Goal: Information Seeking & Learning: Find specific fact

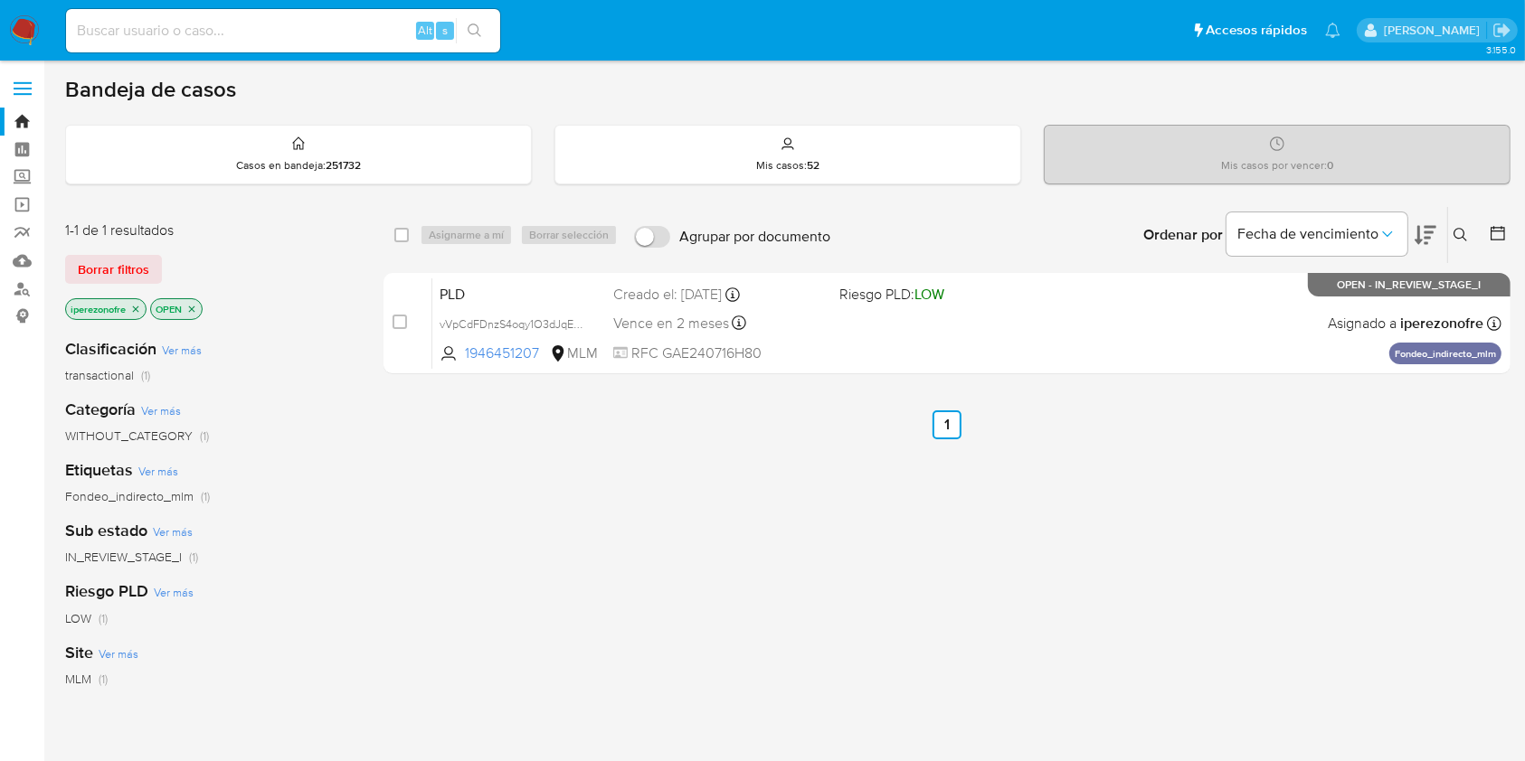
click at [334, 43] on div "Alt s" at bounding box center [283, 30] width 434 height 43
click at [318, 25] on input at bounding box center [283, 31] width 434 height 24
paste input "2542049343"
type input "2542049343"
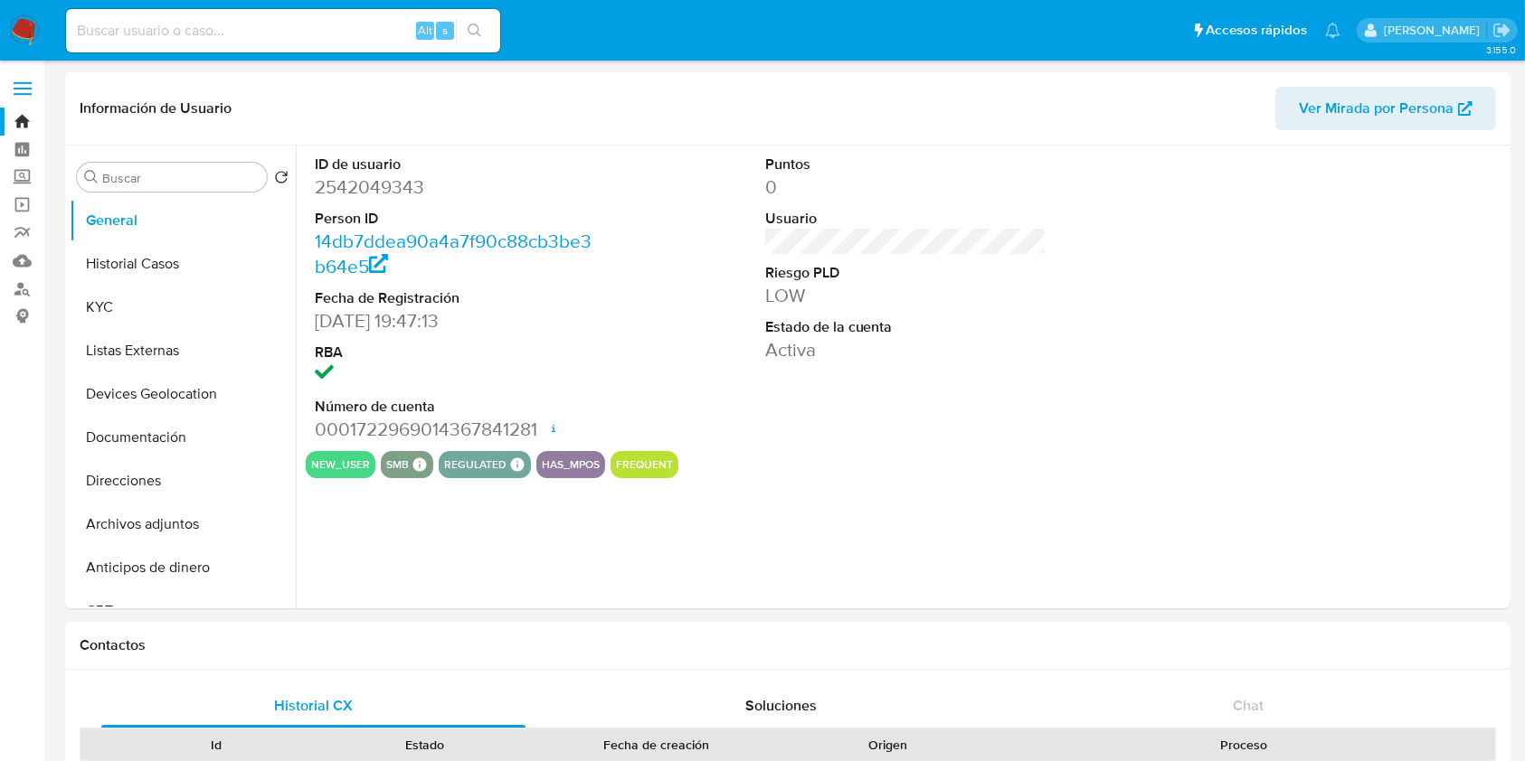
select select "10"
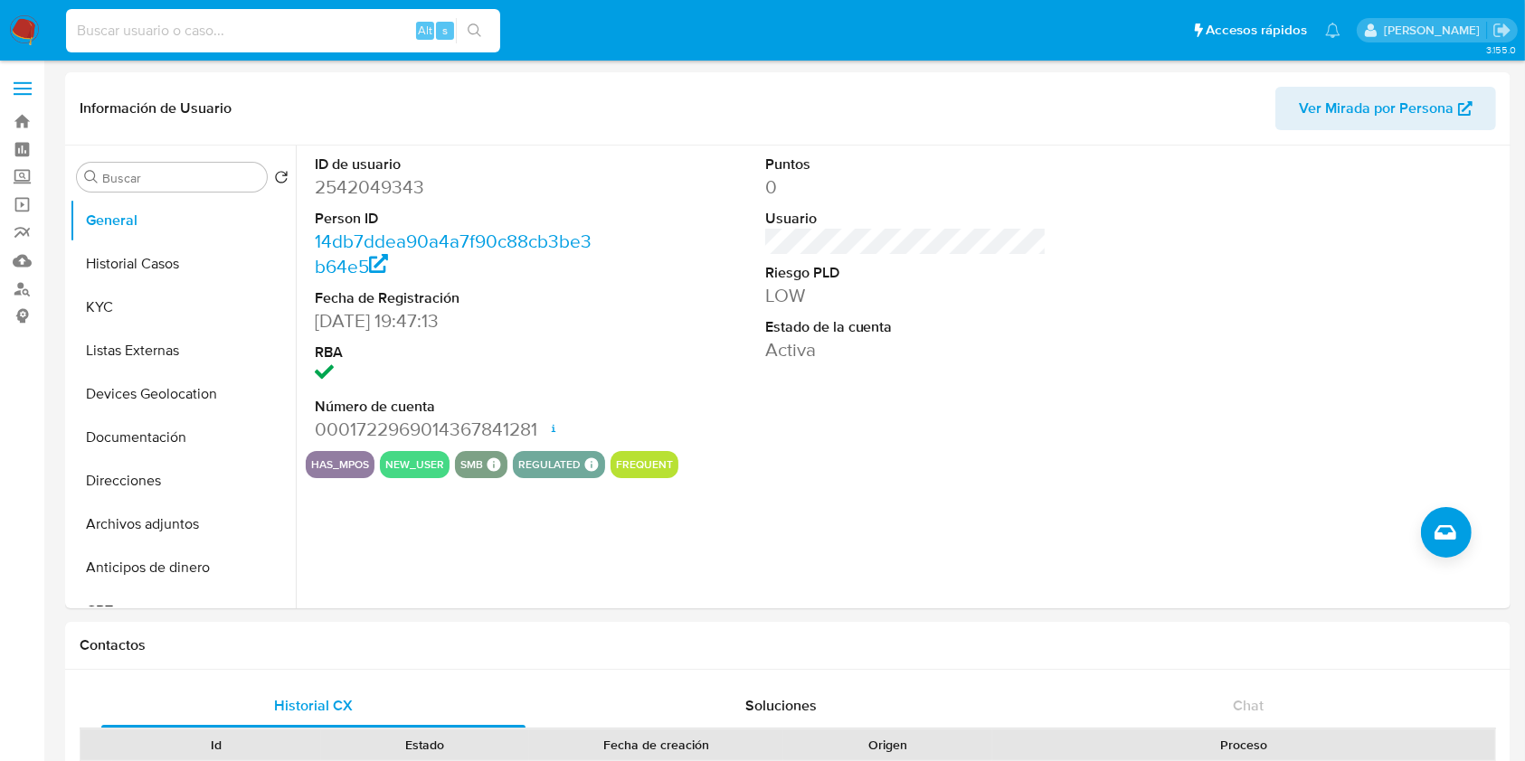
click at [229, 41] on input at bounding box center [283, 31] width 434 height 24
paste input "2542049343"
type input "2542049343"
click at [112, 260] on button "Historial Casos" at bounding box center [176, 263] width 212 height 43
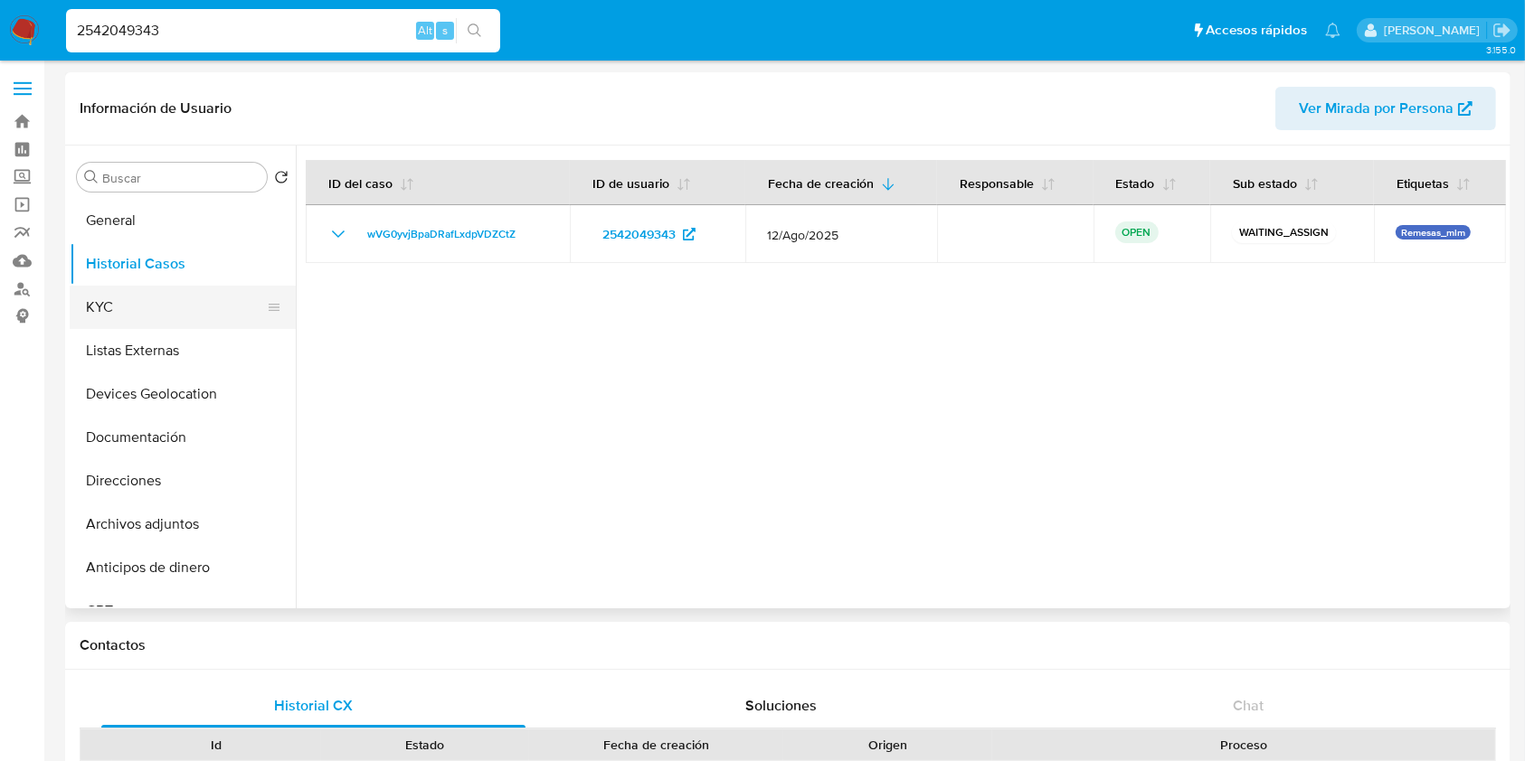
click at [125, 293] on button "KYC" at bounding box center [176, 307] width 212 height 43
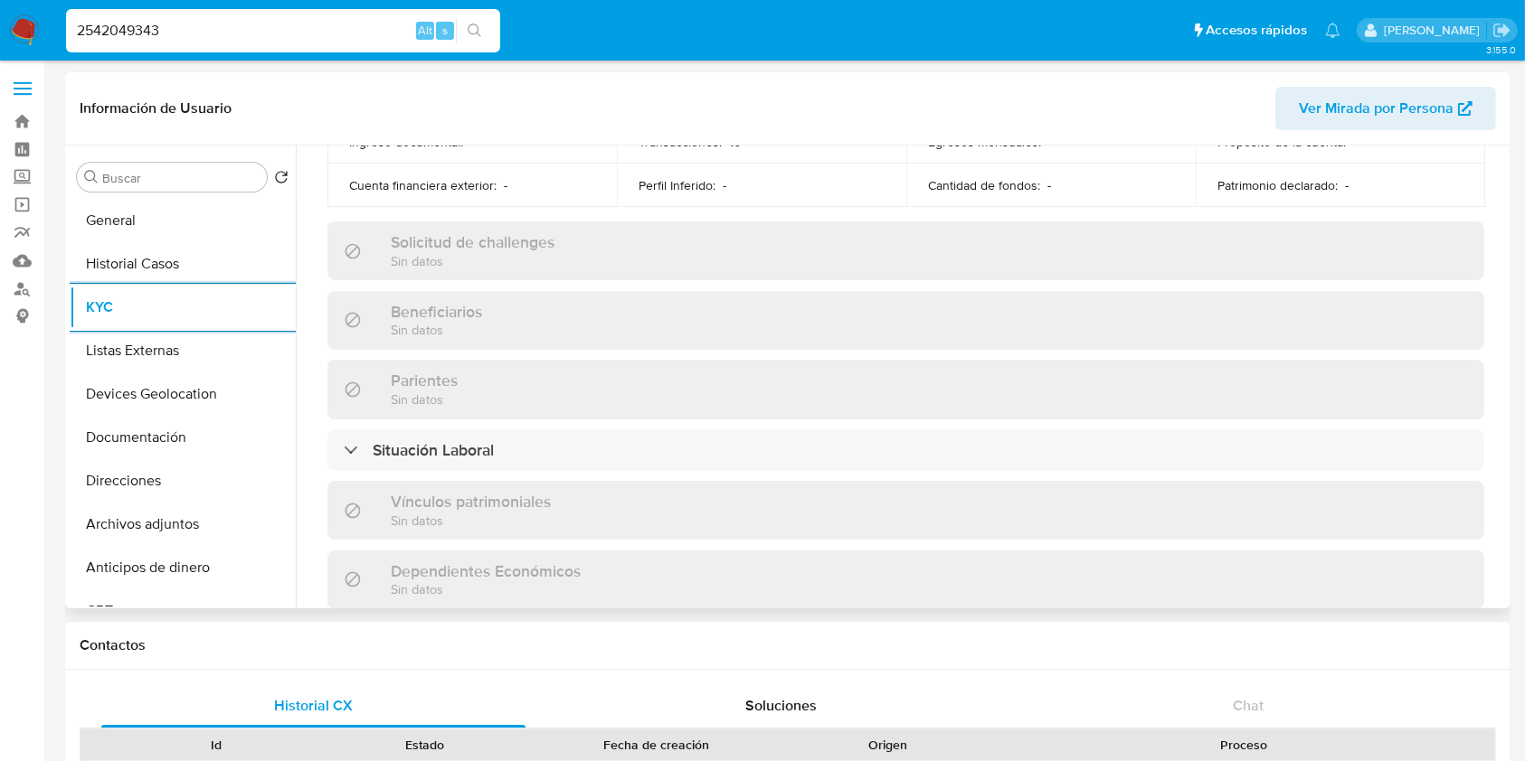
scroll to position [797, 0]
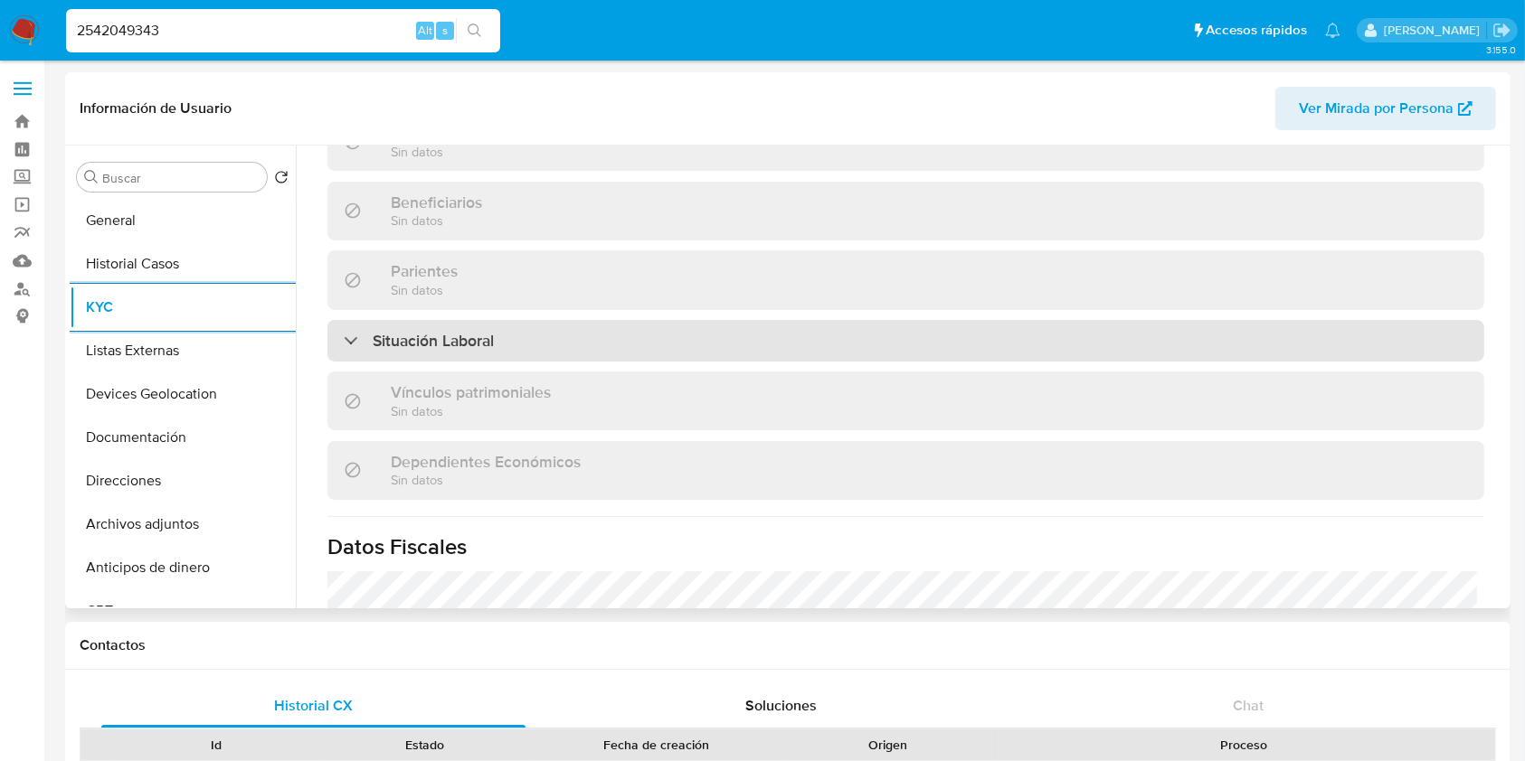
click at [709, 326] on div "Situación Laboral" at bounding box center [905, 341] width 1157 height 42
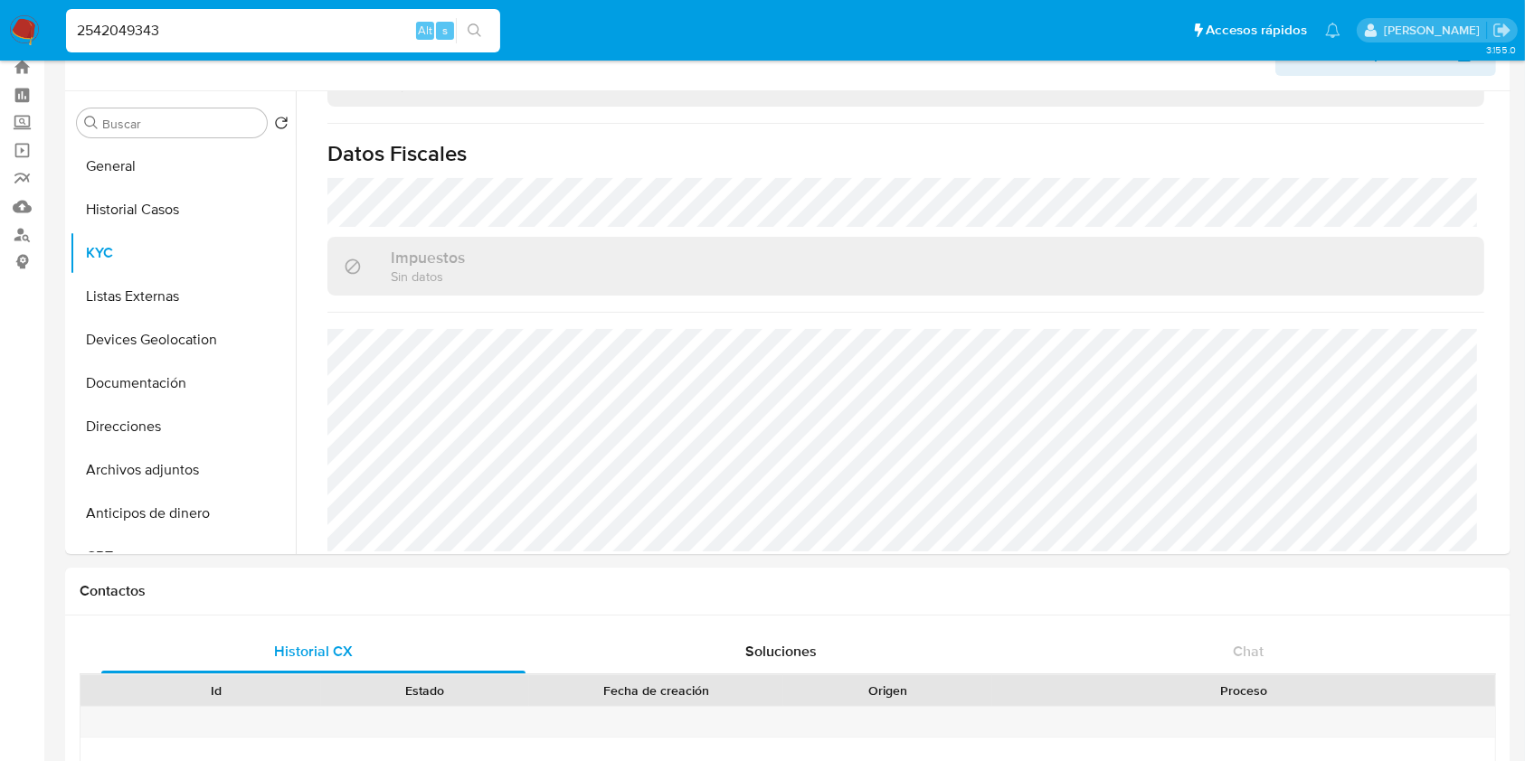
scroll to position [0, 0]
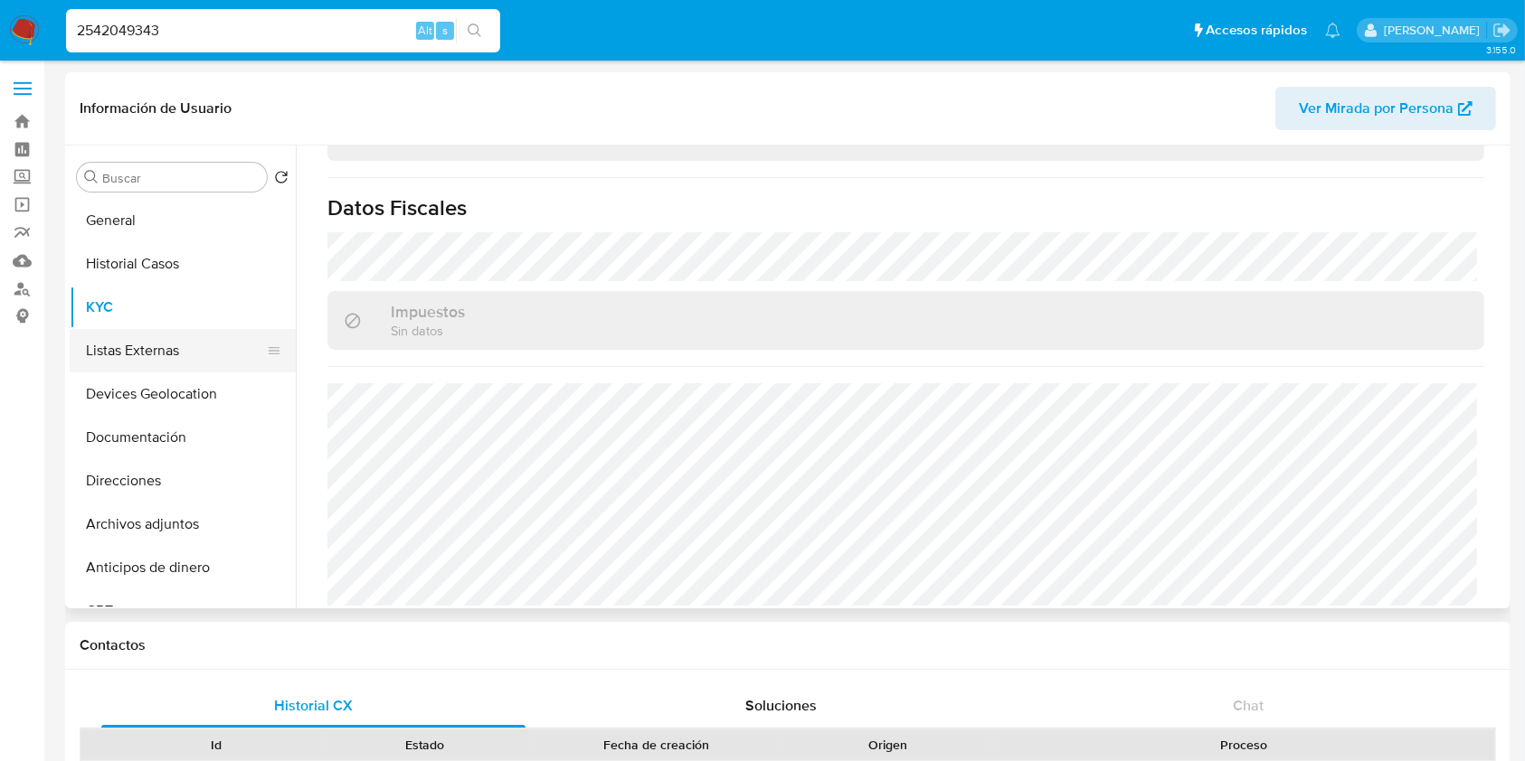
click at [141, 351] on button "Listas Externas" at bounding box center [176, 350] width 212 height 43
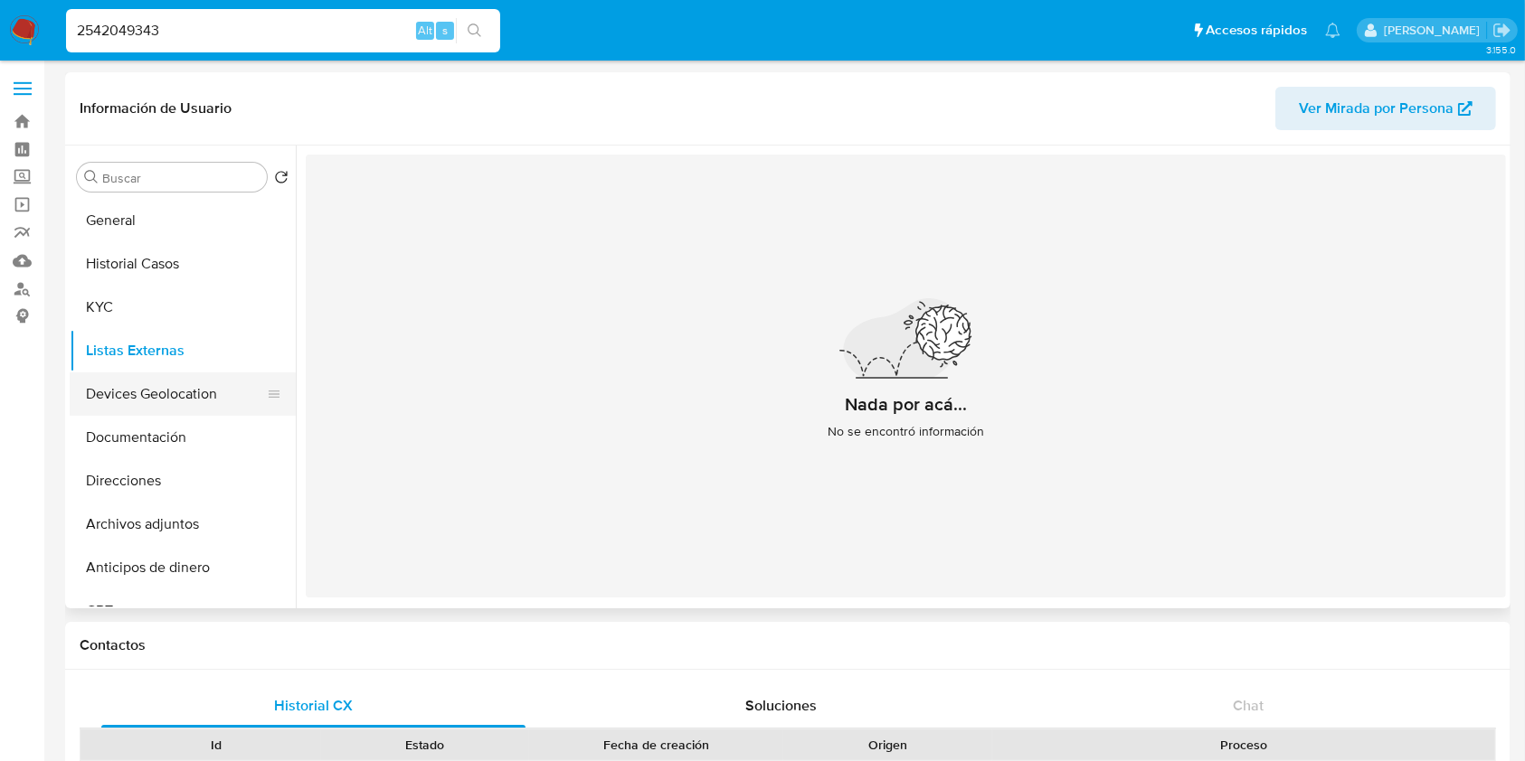
click at [170, 406] on button "Devices Geolocation" at bounding box center [176, 394] width 212 height 43
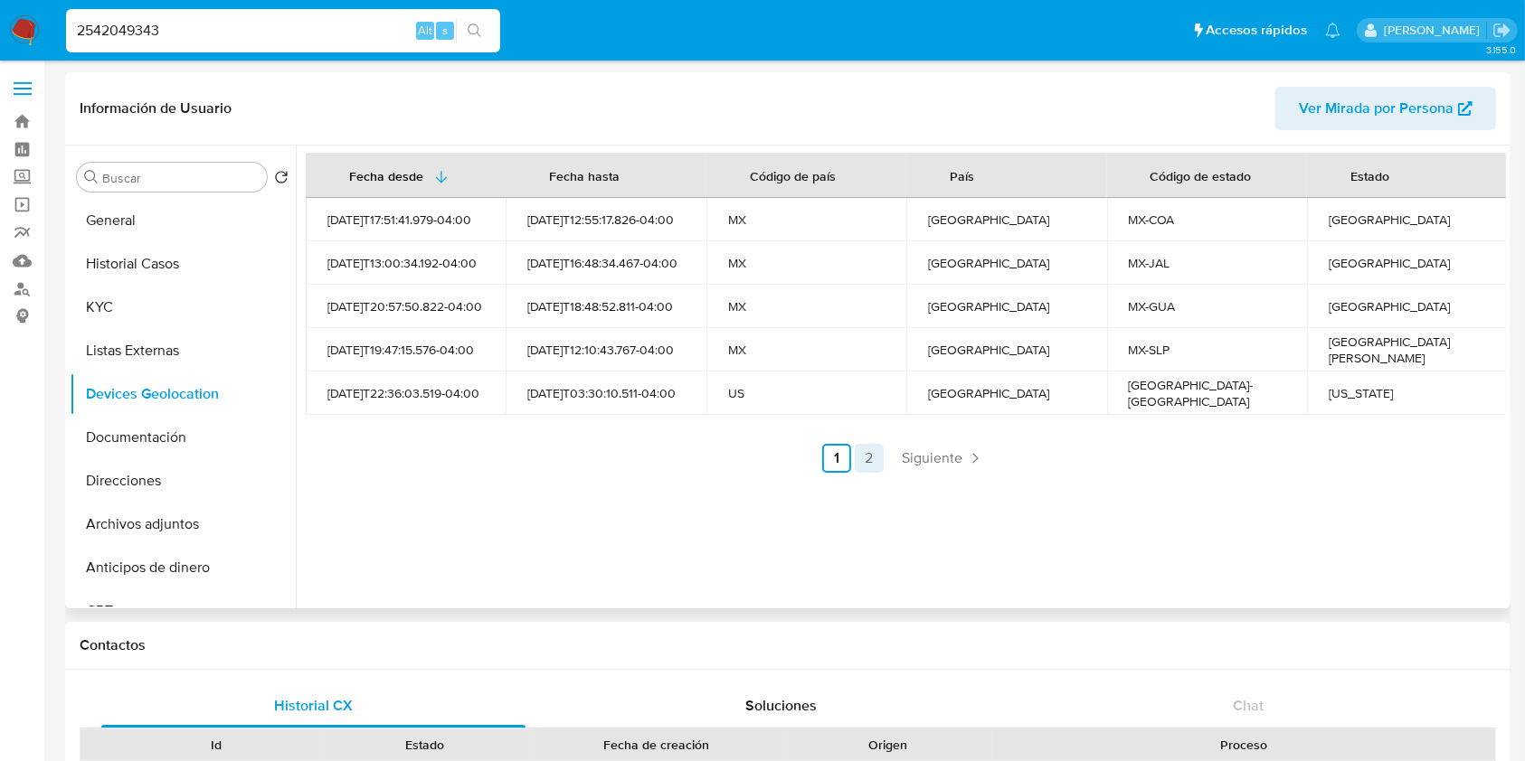
click at [868, 452] on link "2" at bounding box center [869, 458] width 29 height 29
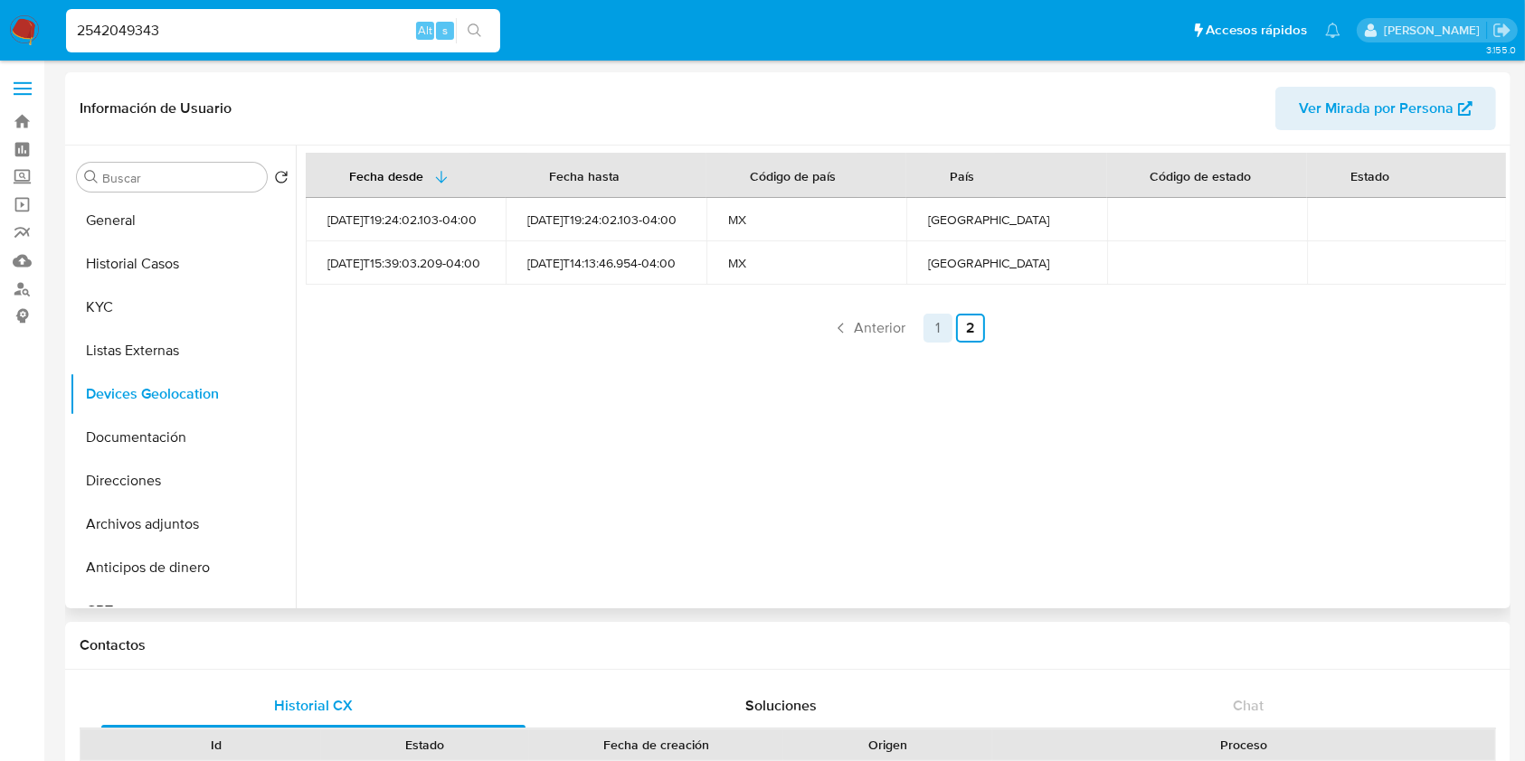
click at [936, 329] on link "1" at bounding box center [937, 328] width 29 height 29
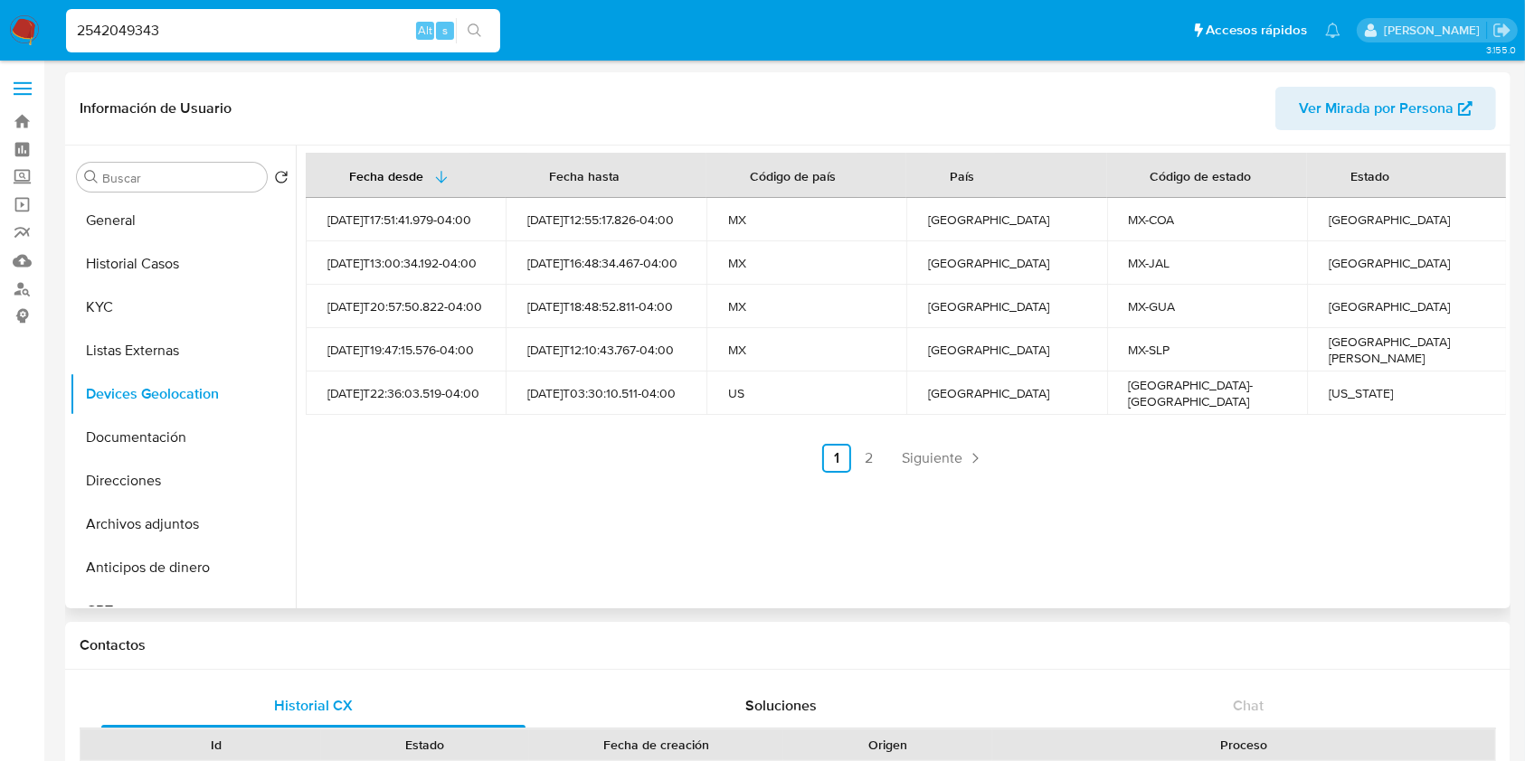
click at [1341, 387] on div "Texas" at bounding box center [1407, 393] width 156 height 16
copy div "Texas"
click at [1357, 222] on div "Coahuila" at bounding box center [1407, 220] width 156 height 16
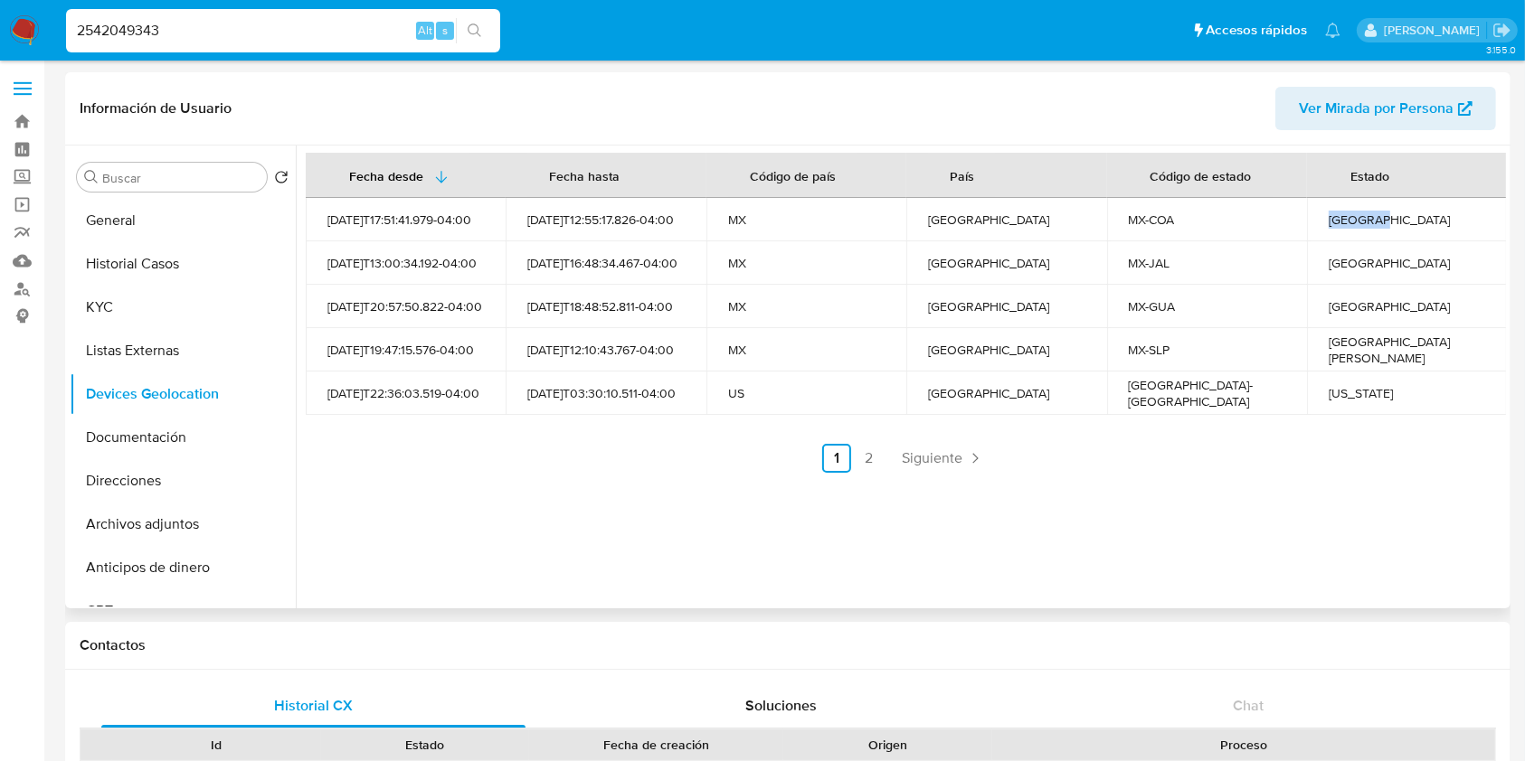
copy div "Coahuila"
click at [1333, 263] on div "Jalisco" at bounding box center [1407, 263] width 156 height 16
click at [1360, 304] on div "Guanajuato" at bounding box center [1407, 306] width 156 height 16
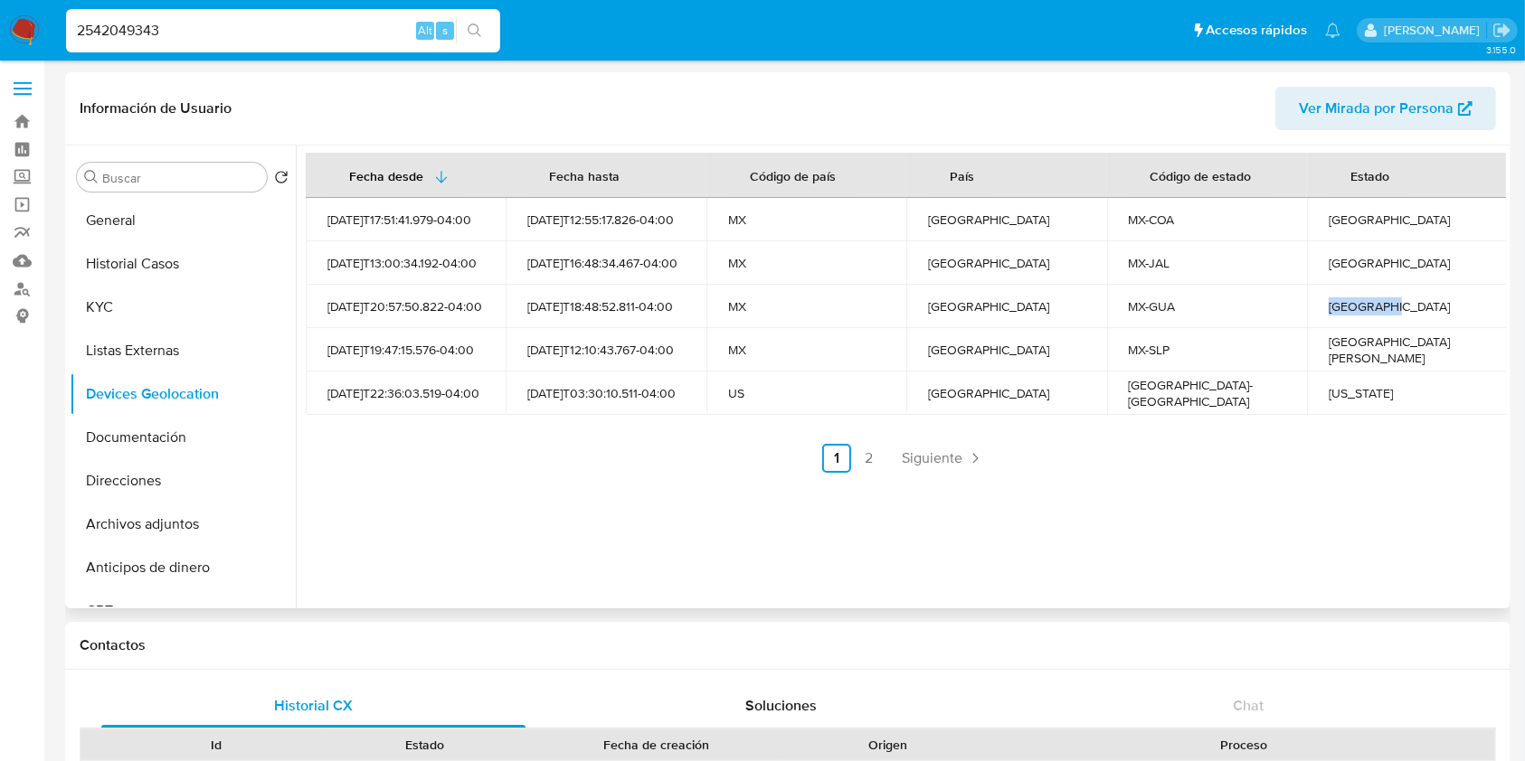
copy div "Guanajuato"
drag, startPoint x: 1317, startPoint y: 349, endPoint x: 1413, endPoint y: 346, distance: 95.9
click at [1413, 346] on td "San Luis Potosí" at bounding box center [1407, 349] width 200 height 43
copy div "San Luis Potosí"
click at [1067, 568] on div "Fecha desde Fecha hasta Código de país País Código de estado Estado 2025-08-06T…" at bounding box center [901, 377] width 1210 height 463
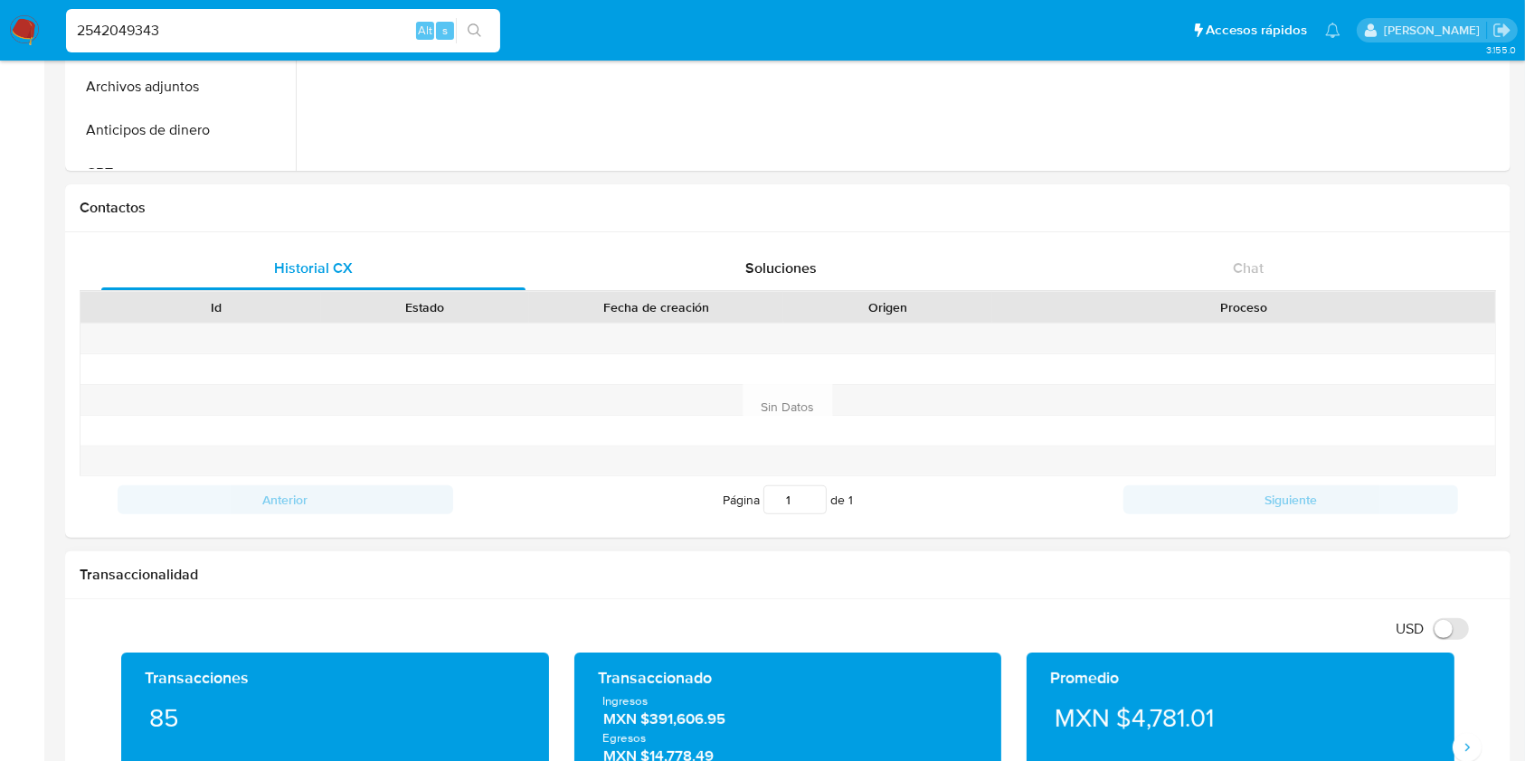
scroll to position [723, 0]
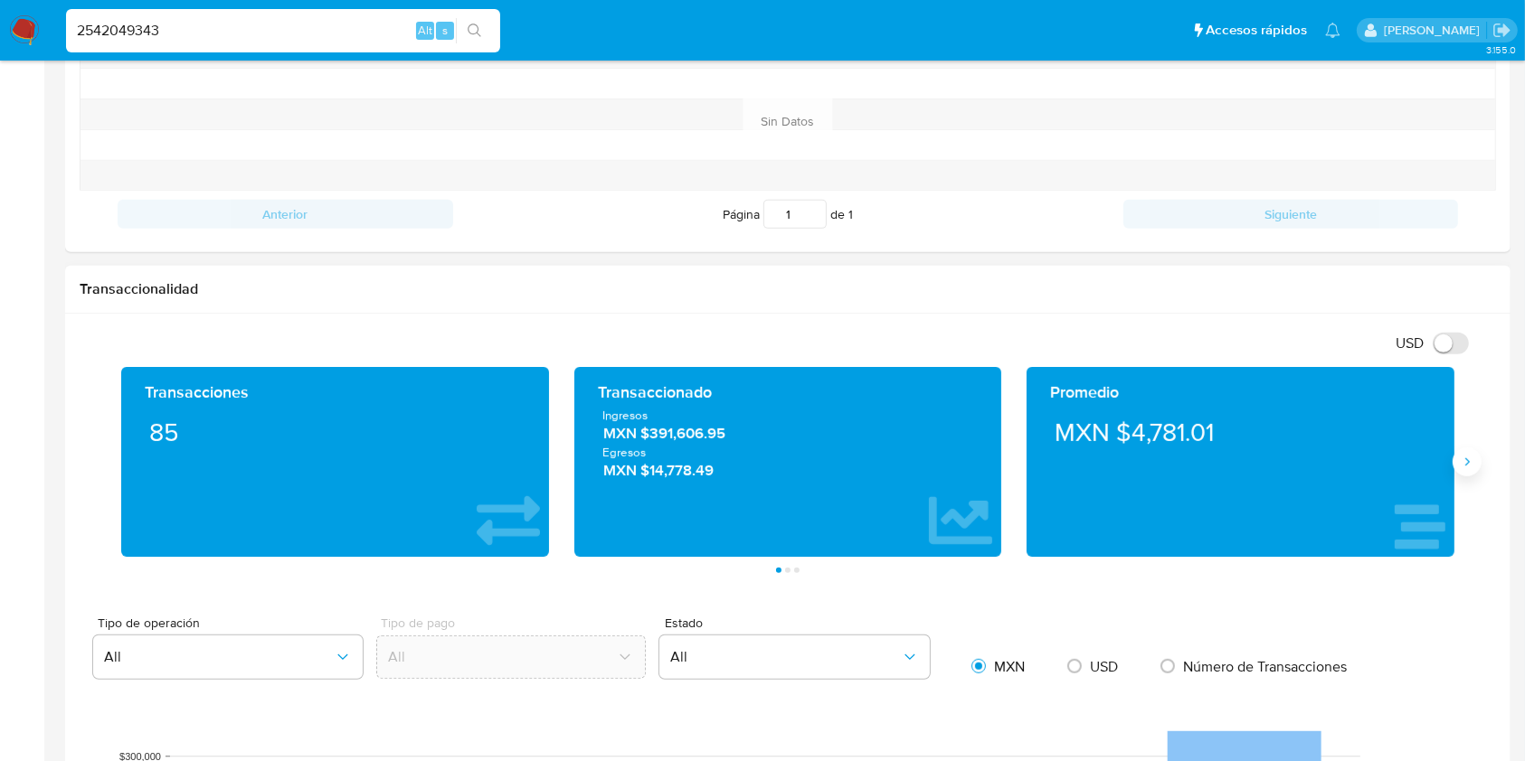
click at [1468, 469] on button "Siguiente" at bounding box center [1466, 462] width 29 height 29
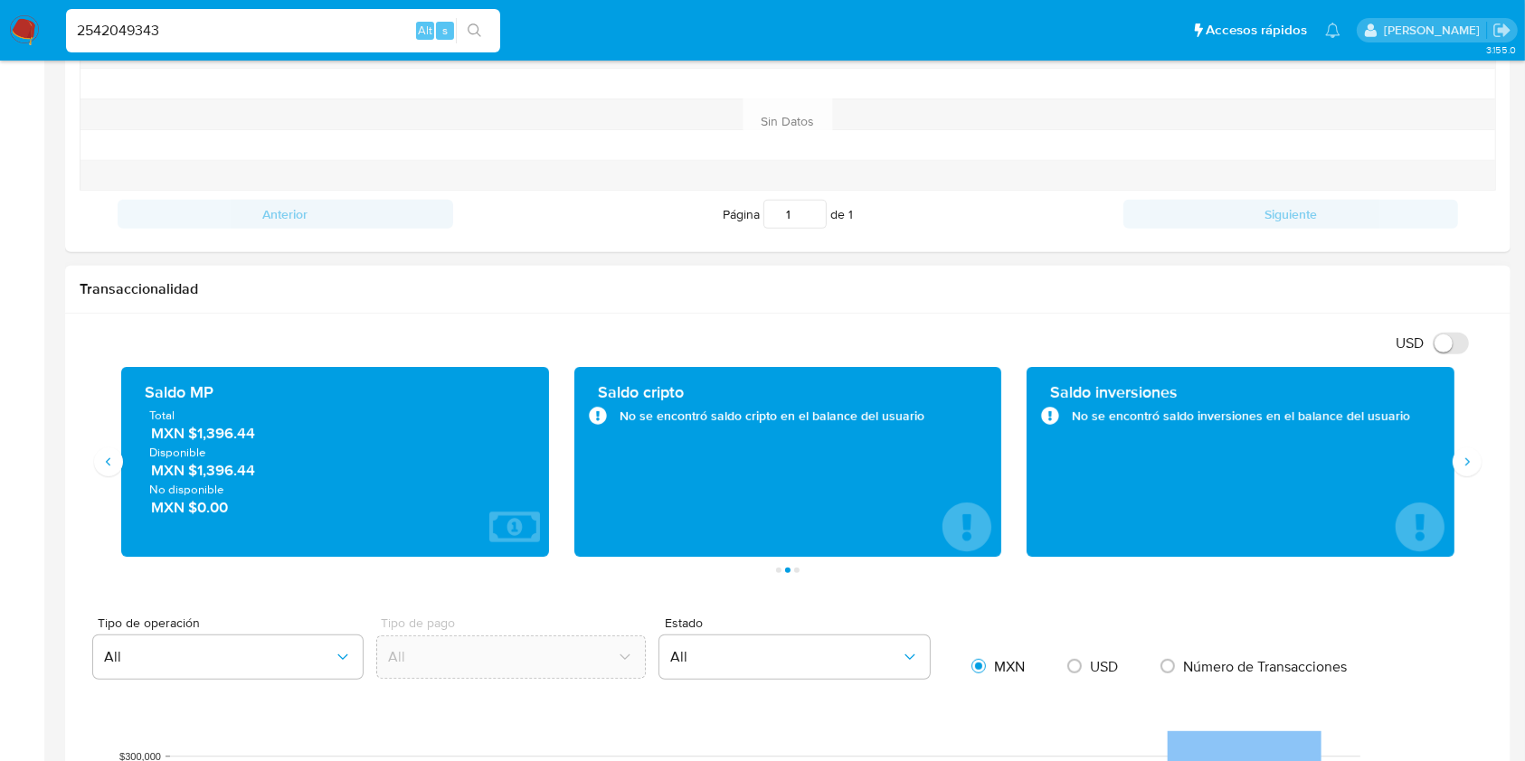
drag, startPoint x: 261, startPoint y: 438, endPoint x: 200, endPoint y: 438, distance: 61.5
click at [200, 438] on span "MXN $1,396.44" at bounding box center [336, 433] width 370 height 21
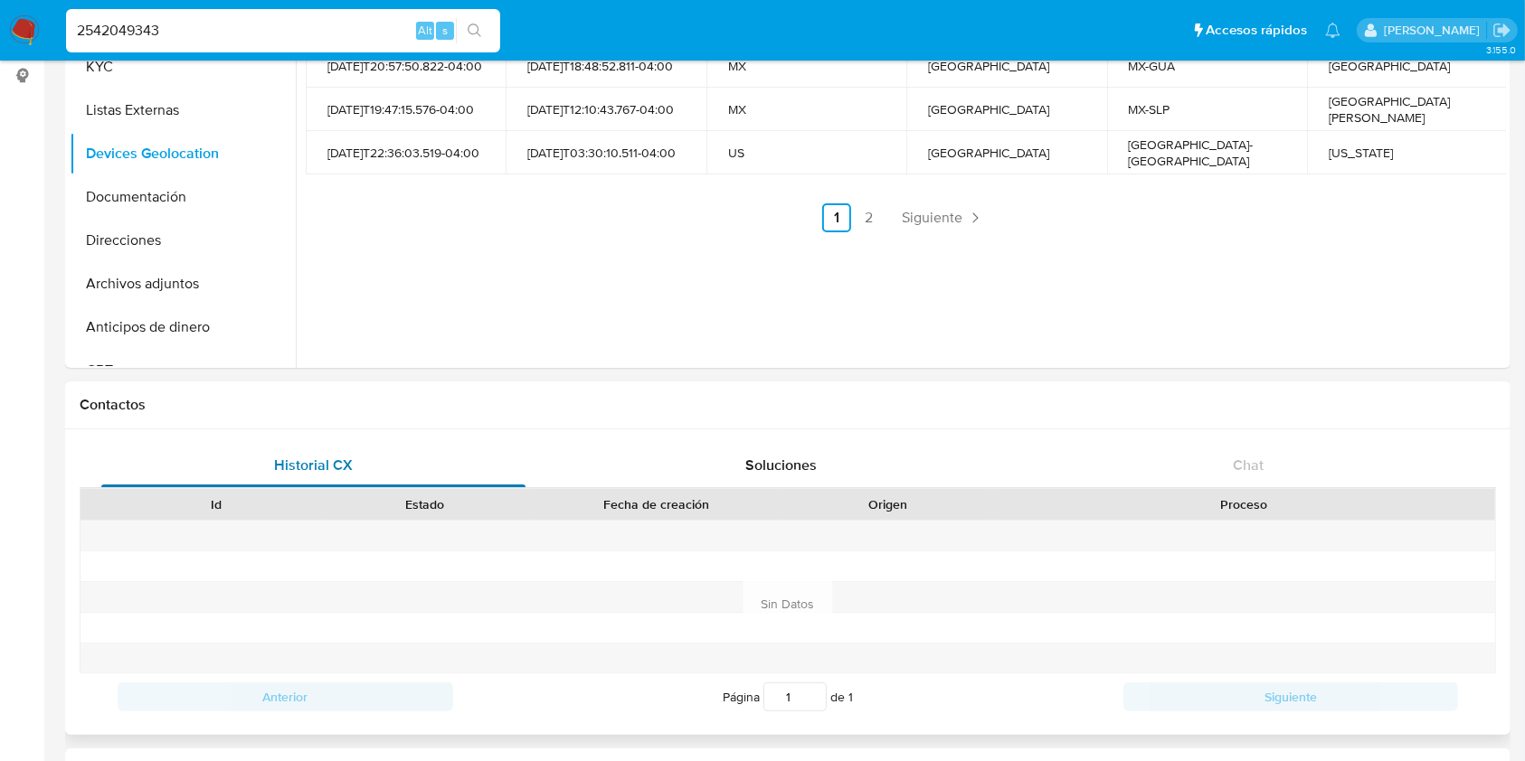
scroll to position [0, 0]
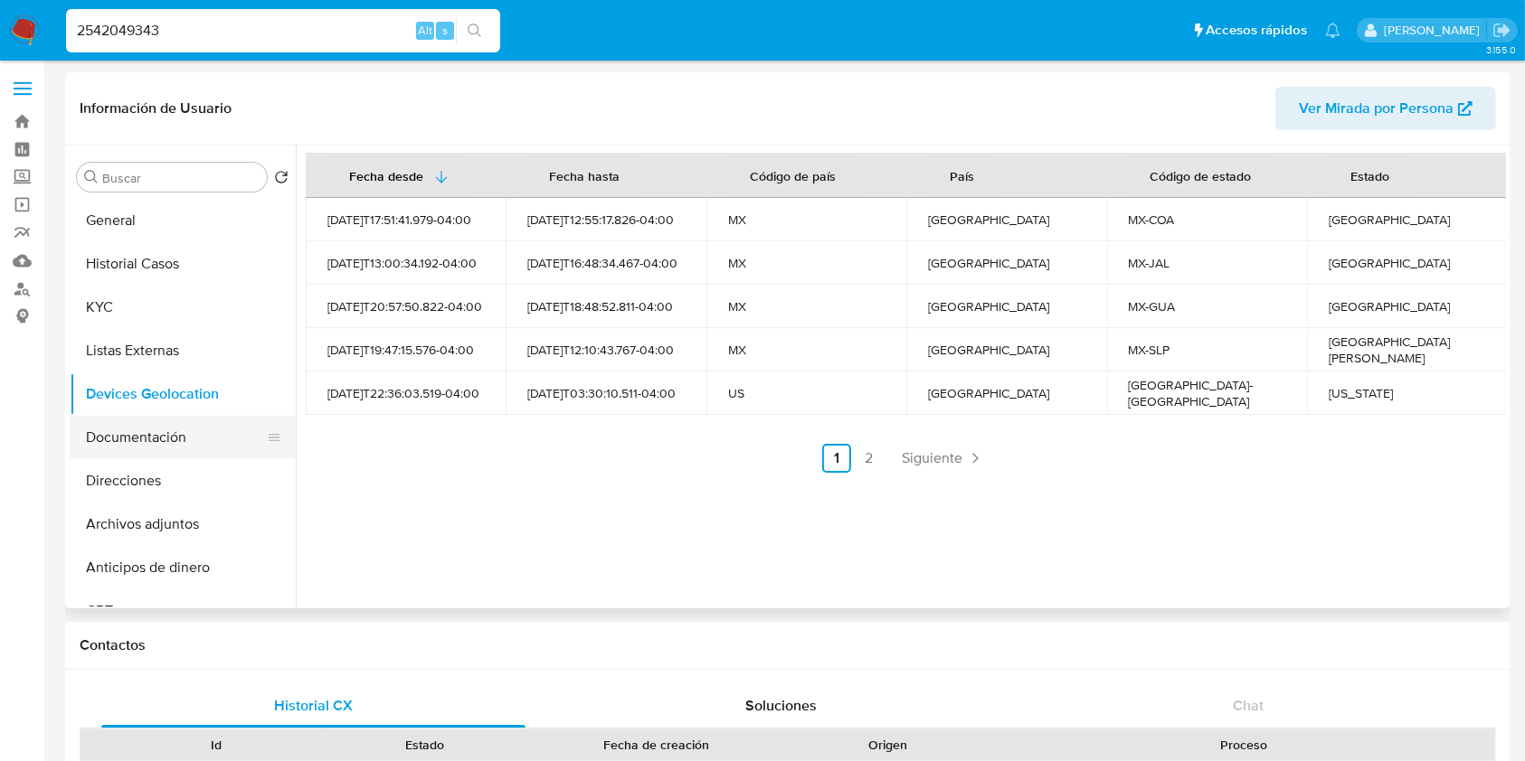
drag, startPoint x: 147, startPoint y: 410, endPoint x: 145, endPoint y: 429, distance: 19.1
click at [145, 416] on ul "General Historial Casos KYC Listas Externas Devices Geolocation Documentación D…" at bounding box center [183, 403] width 226 height 408
click at [146, 431] on button "Documentación" at bounding box center [176, 437] width 212 height 43
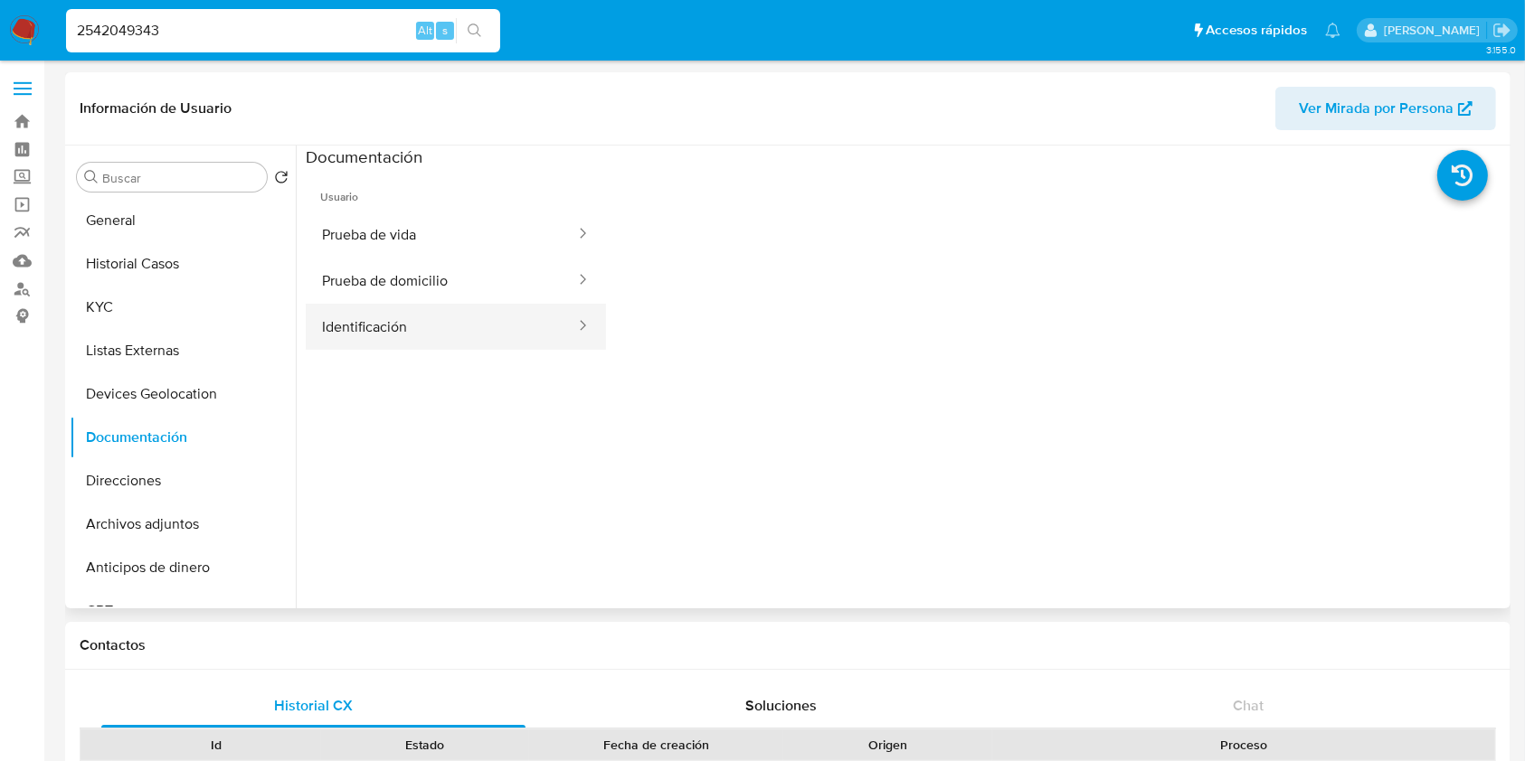
click at [401, 317] on button "Identificación" at bounding box center [441, 327] width 271 height 46
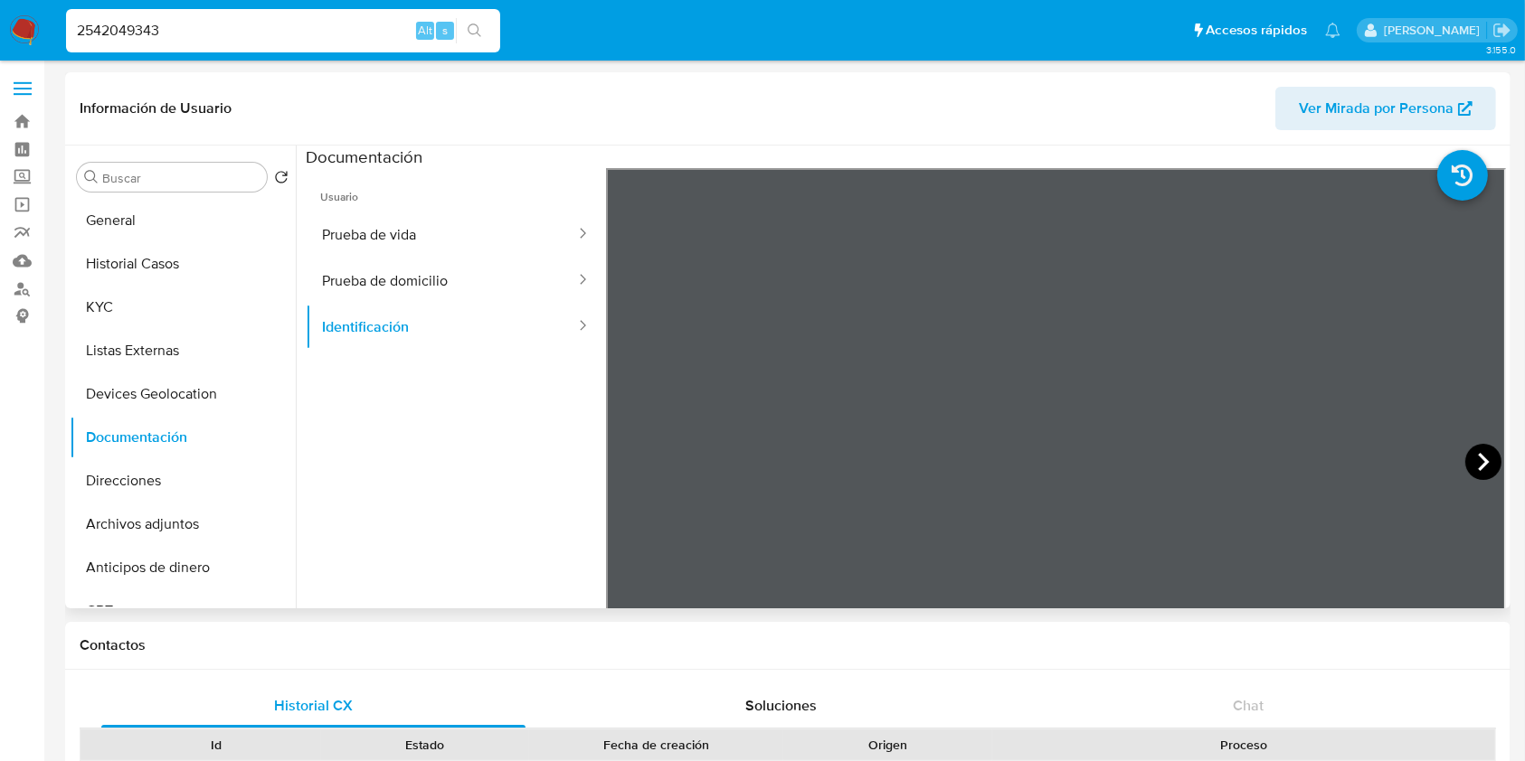
click at [1478, 459] on icon at bounding box center [1483, 462] width 11 height 18
click at [434, 286] on button "Prueba de domicilio" at bounding box center [441, 281] width 271 height 46
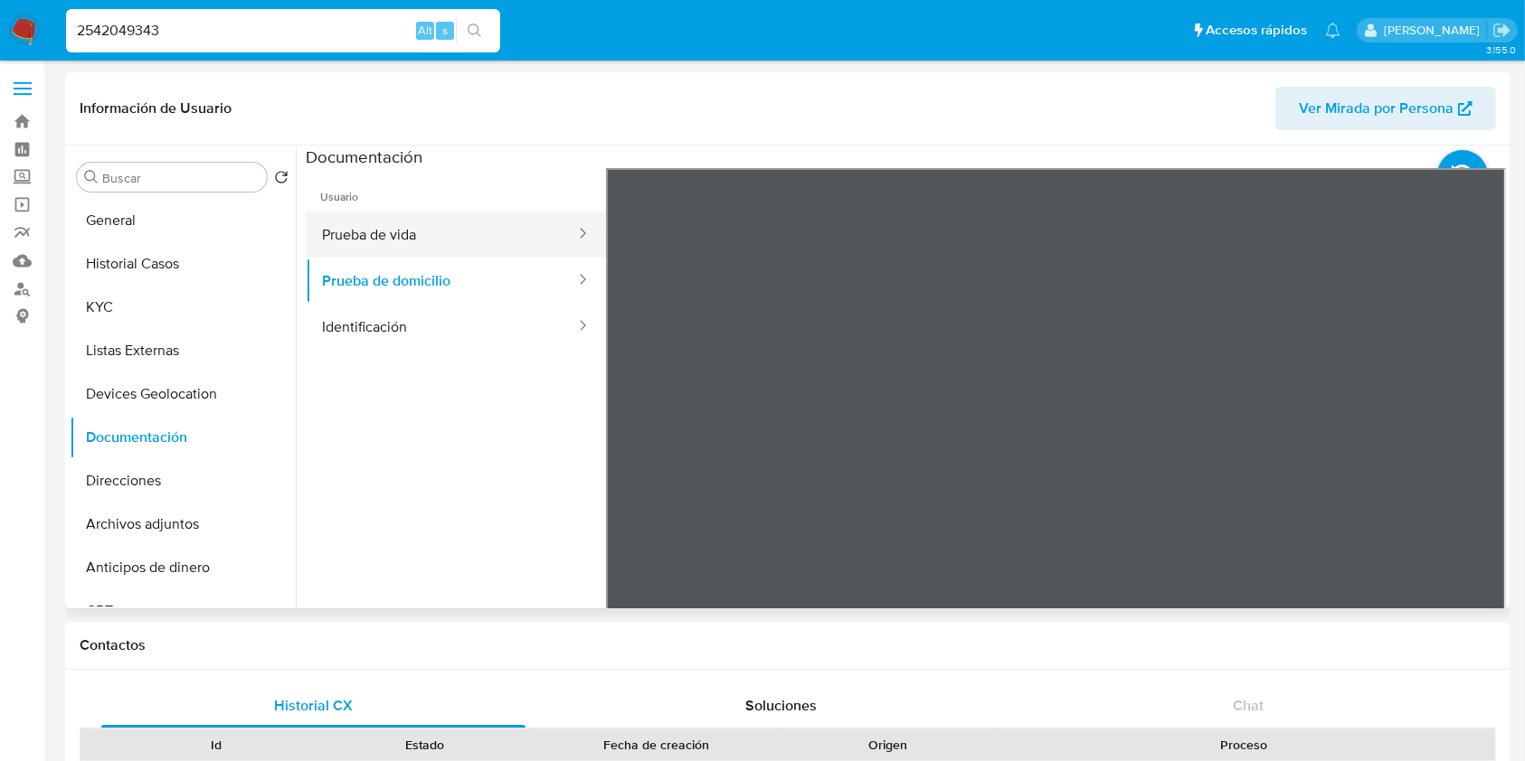
click at [443, 238] on button "Prueba de vida" at bounding box center [441, 235] width 271 height 46
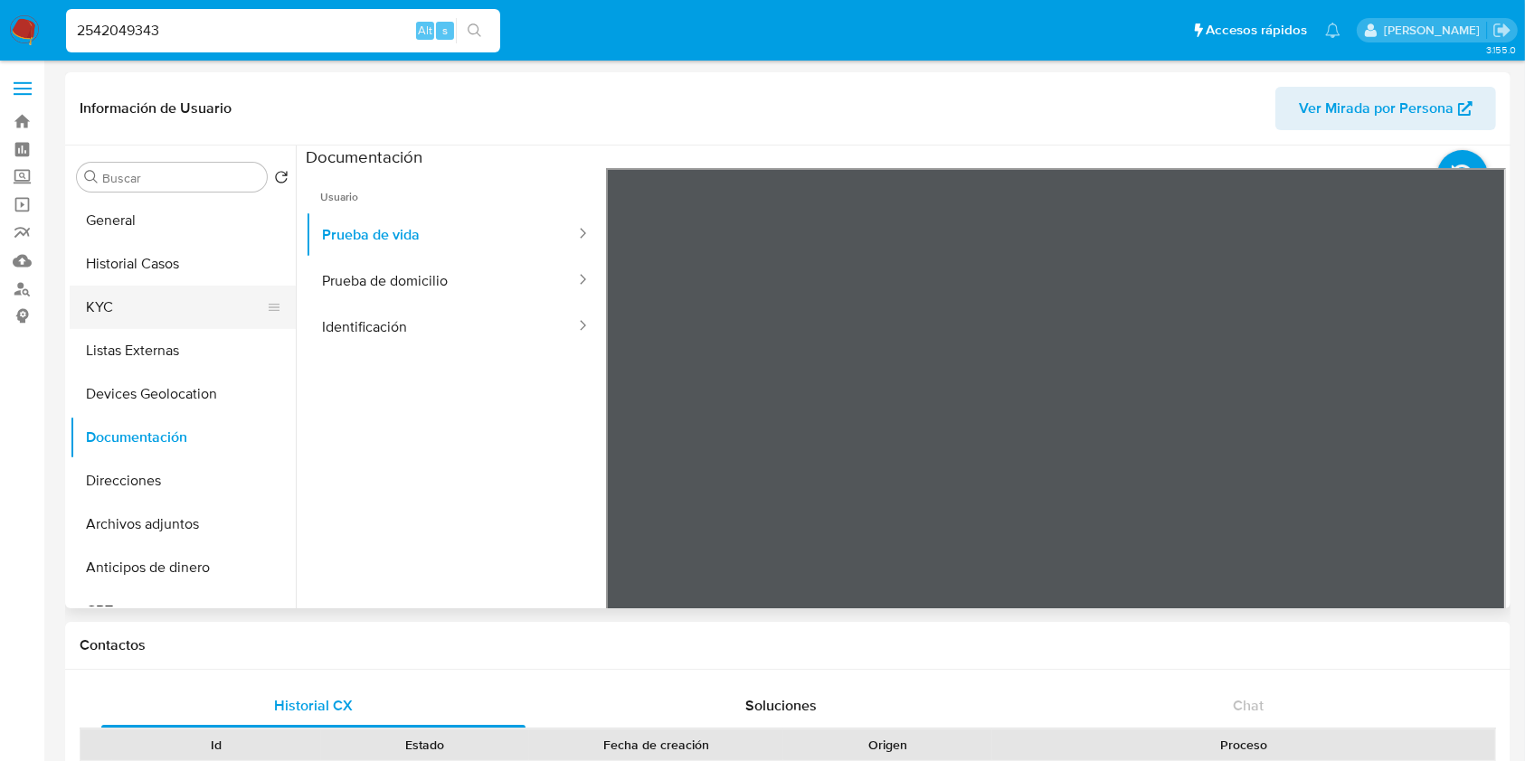
click at [130, 315] on button "KYC" at bounding box center [176, 307] width 212 height 43
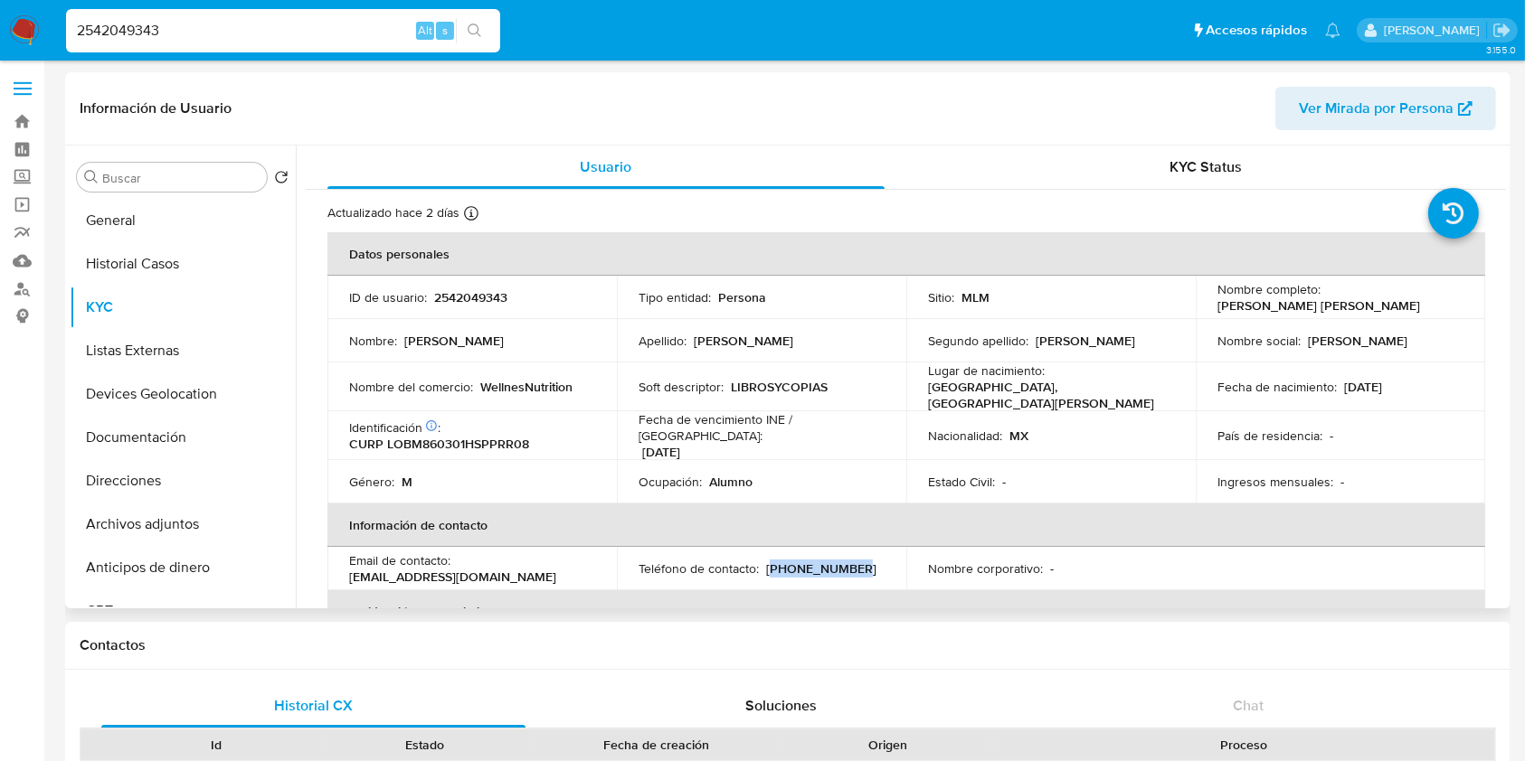
drag, startPoint x: 849, startPoint y: 547, endPoint x: 769, endPoint y: 553, distance: 80.7
click at [769, 553] on td "Teléfono de contacto : (444) 4929535" at bounding box center [761, 568] width 289 height 43
copy p "444) 4929535"
drag, startPoint x: 520, startPoint y: 568, endPoint x: 347, endPoint y: 572, distance: 172.8
click at [347, 572] on td "Email de contacto : marcoborjas86@yahoo.com" at bounding box center [471, 568] width 289 height 43
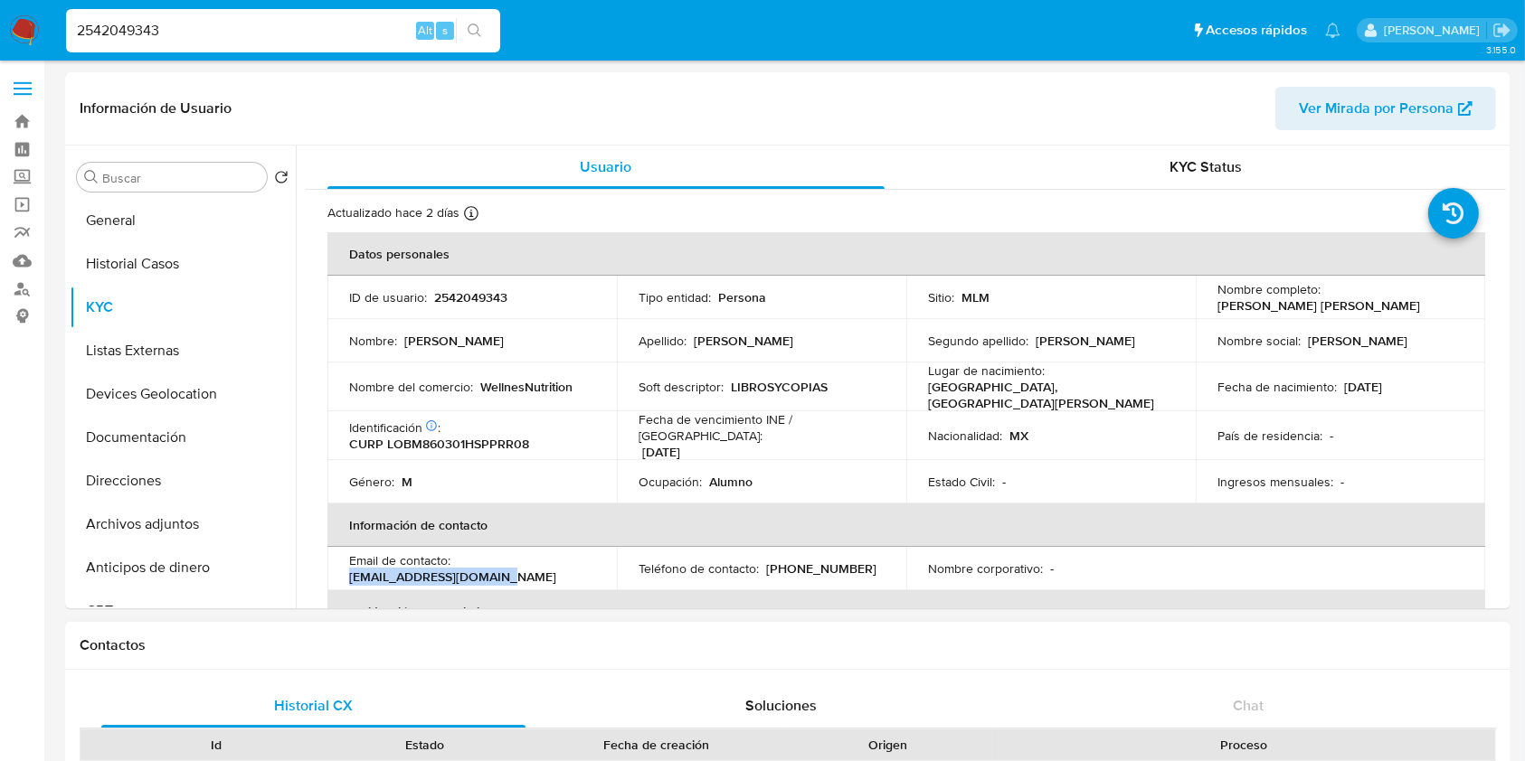
copy p "marcoborjas86@yahoo.com"
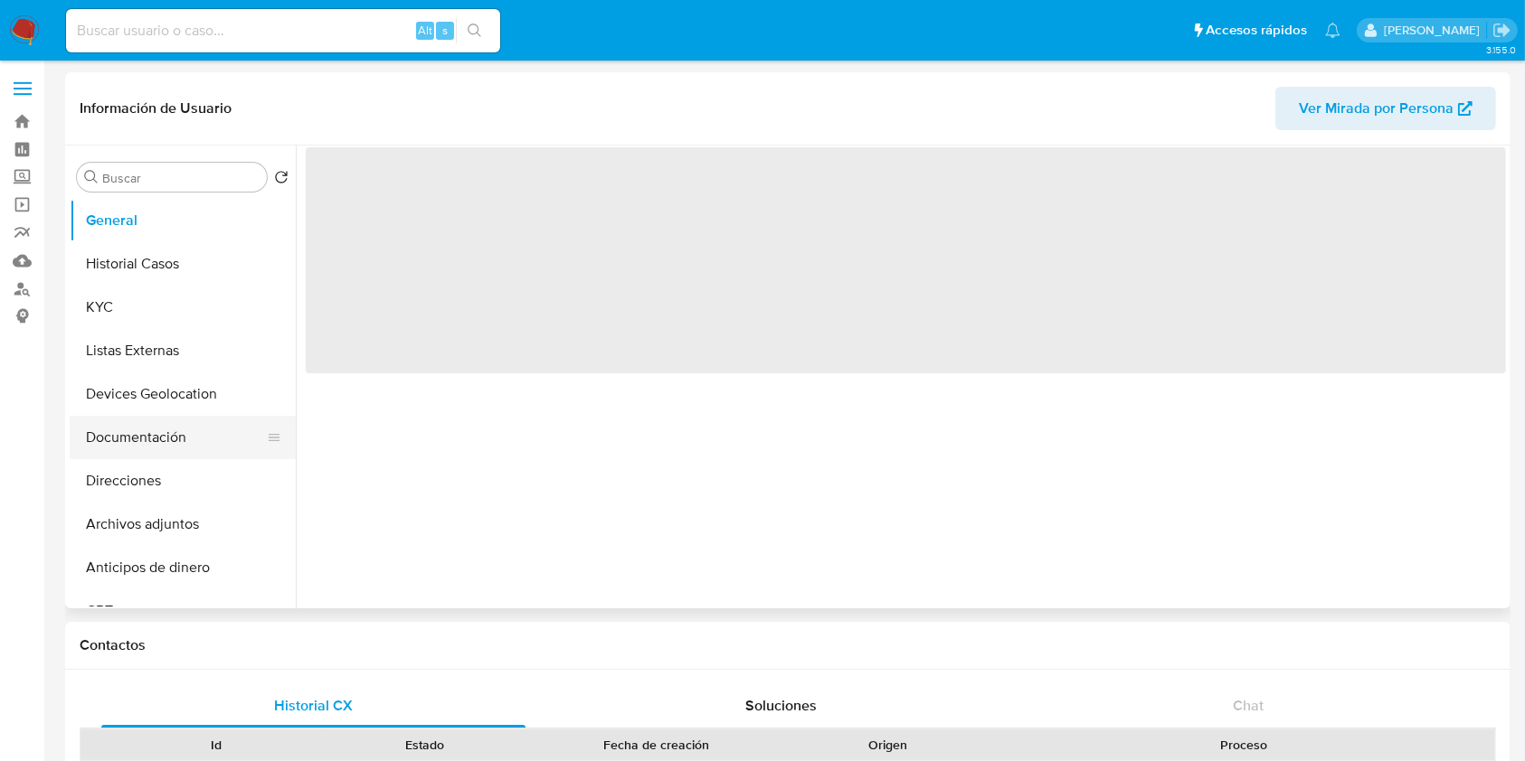
click at [148, 438] on button "Documentación" at bounding box center [176, 437] width 212 height 43
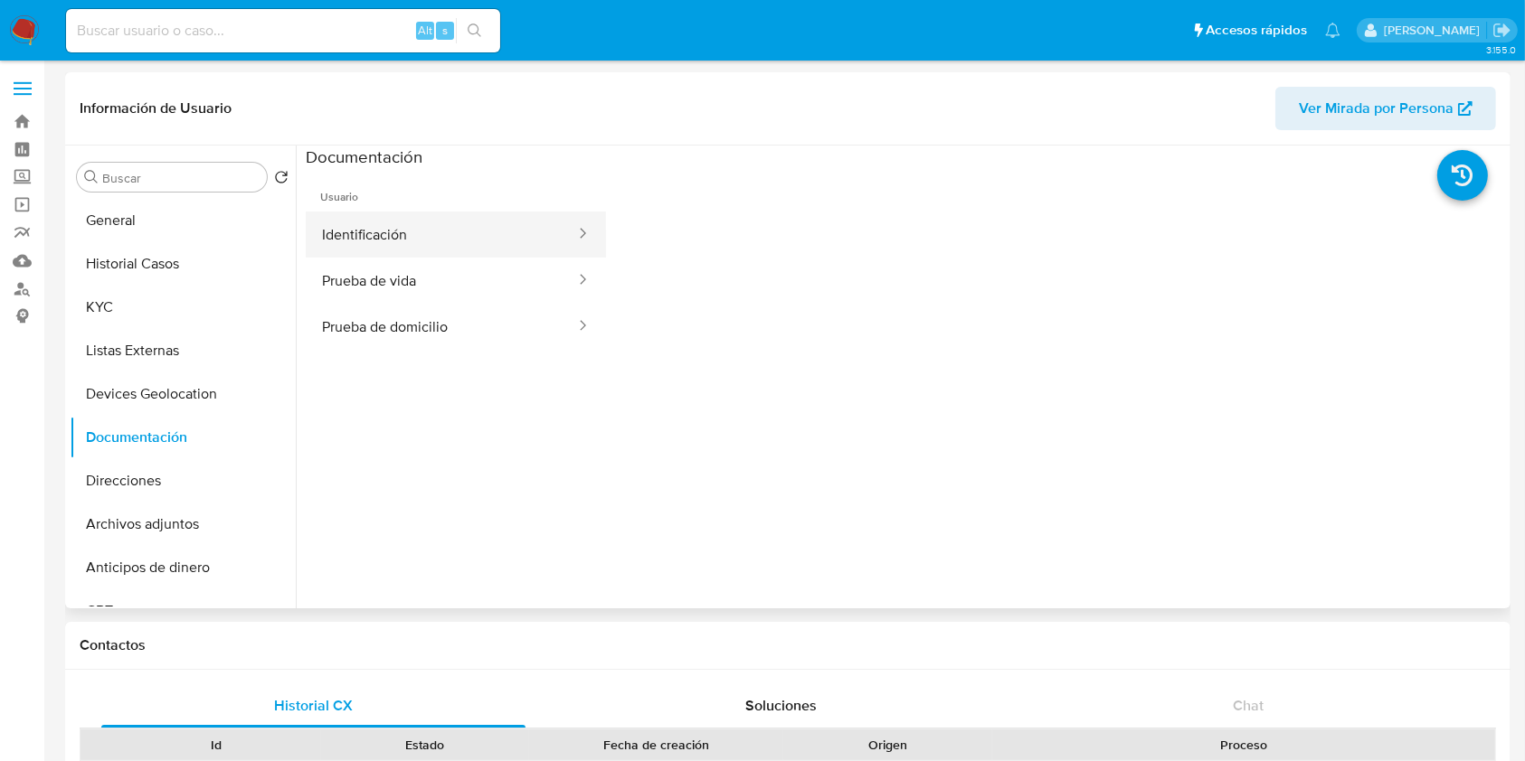
select select "10"
click at [413, 239] on button "Identificación" at bounding box center [441, 235] width 271 height 46
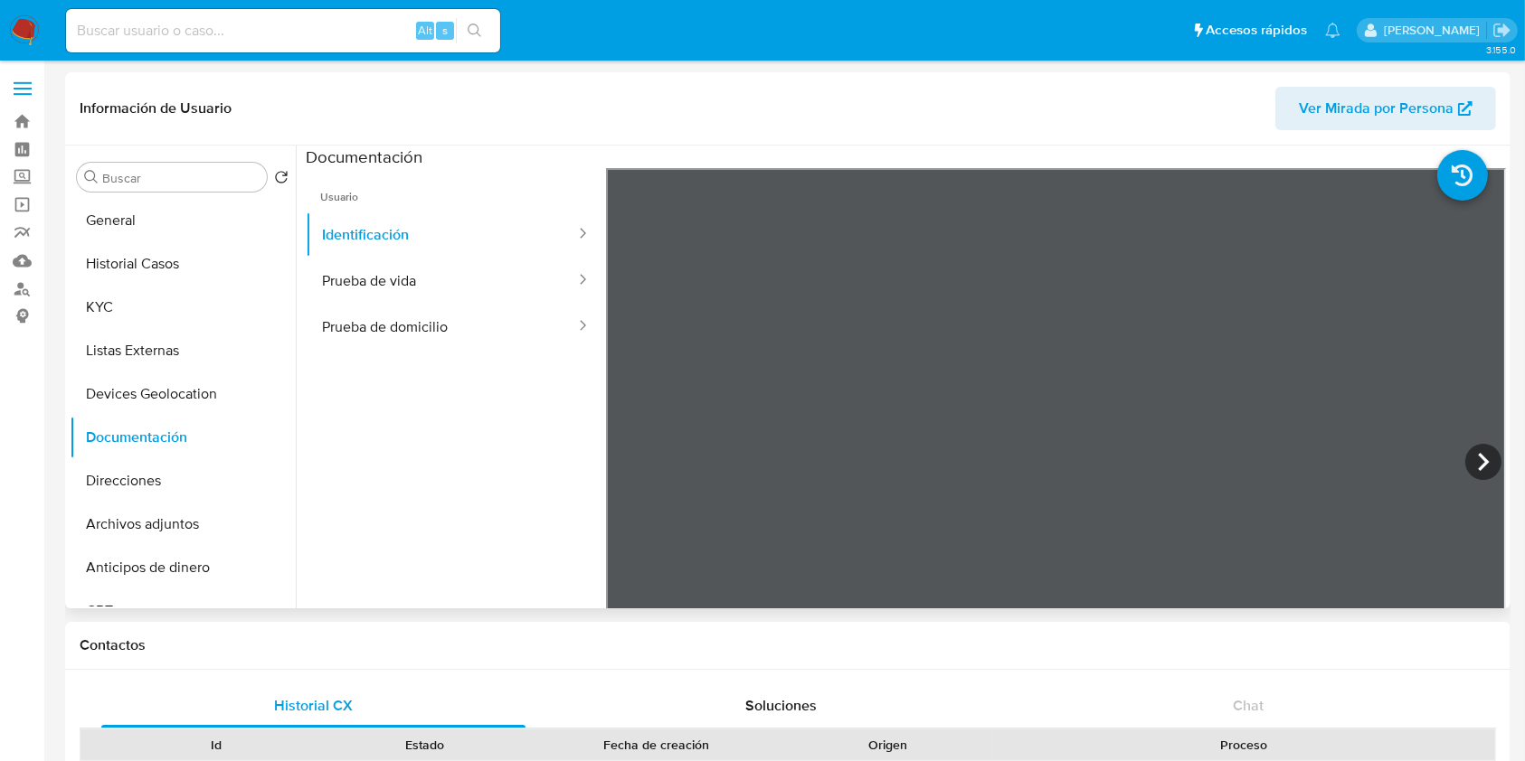
click at [428, 414] on ul "Usuario Identificación Prueba de vida Prueba de domicilio" at bounding box center [456, 428] width 300 height 521
